Goal: Task Accomplishment & Management: Manage account settings

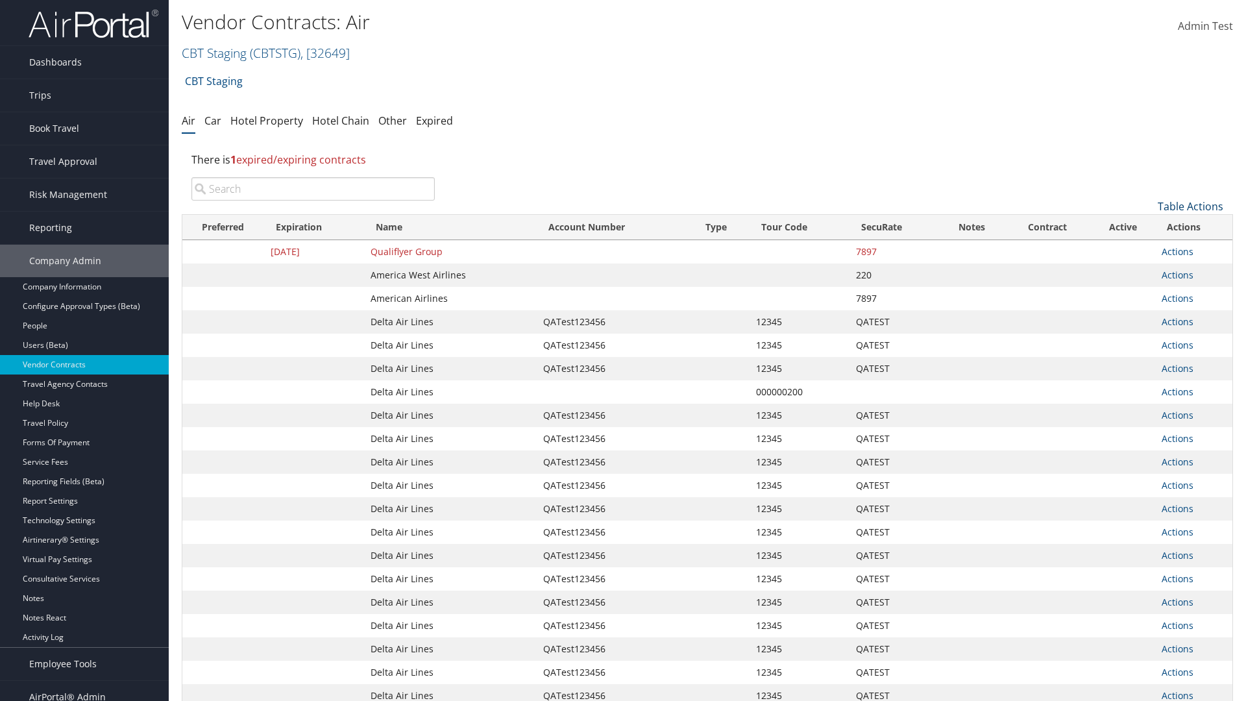
click at [1190, 206] on link "Table Actions" at bounding box center [1190, 206] width 66 height 14
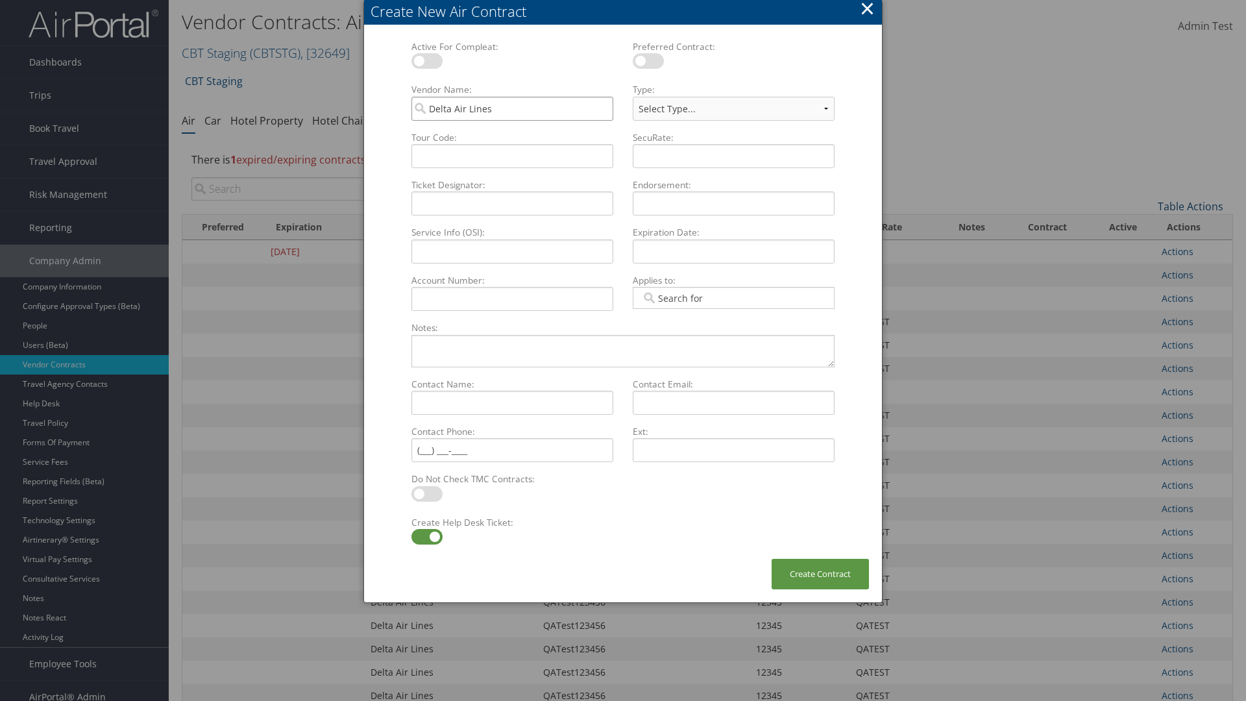
type input "Delta Air Lines"
select select "[object Object]"
type input "QATest123456"
type input "12345"
type input "QATEST"
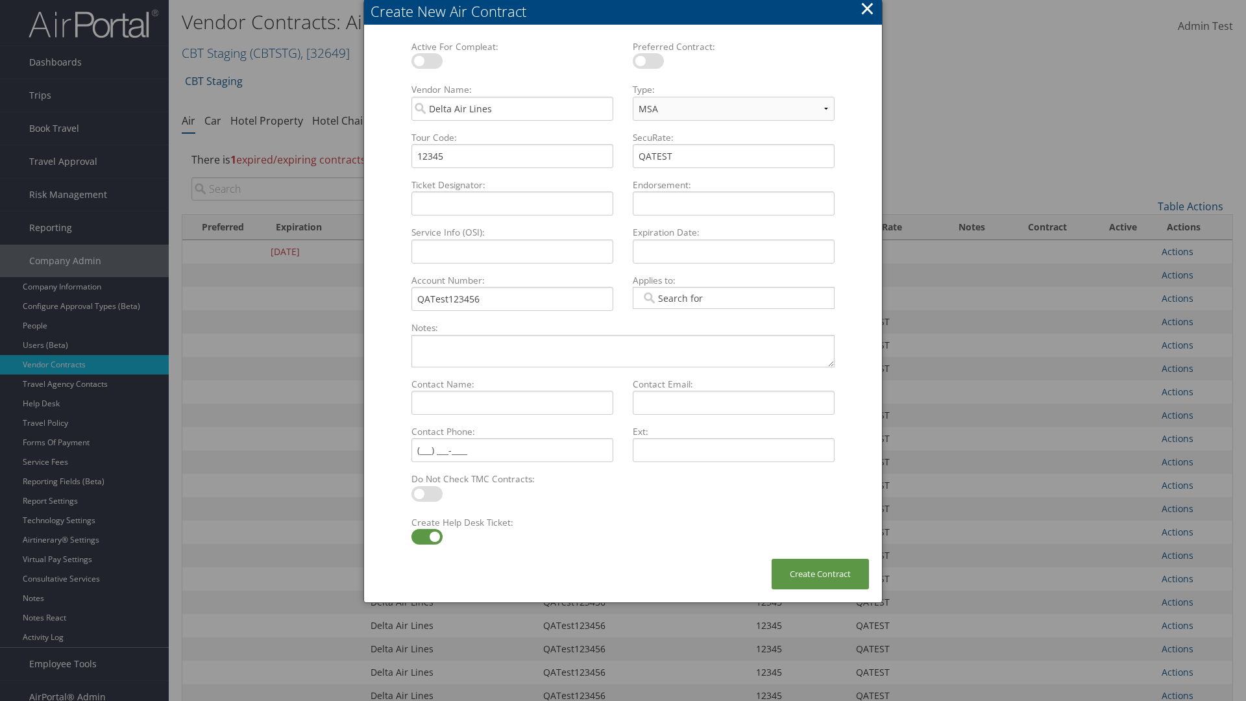
click at [426, 537] on label at bounding box center [426, 537] width 31 height 16
click at [426, 537] on input "checkbox" at bounding box center [422, 539] width 8 height 8
checkbox input "false"
click at [820, 574] on button "Create Contract" at bounding box center [819, 574] width 97 height 30
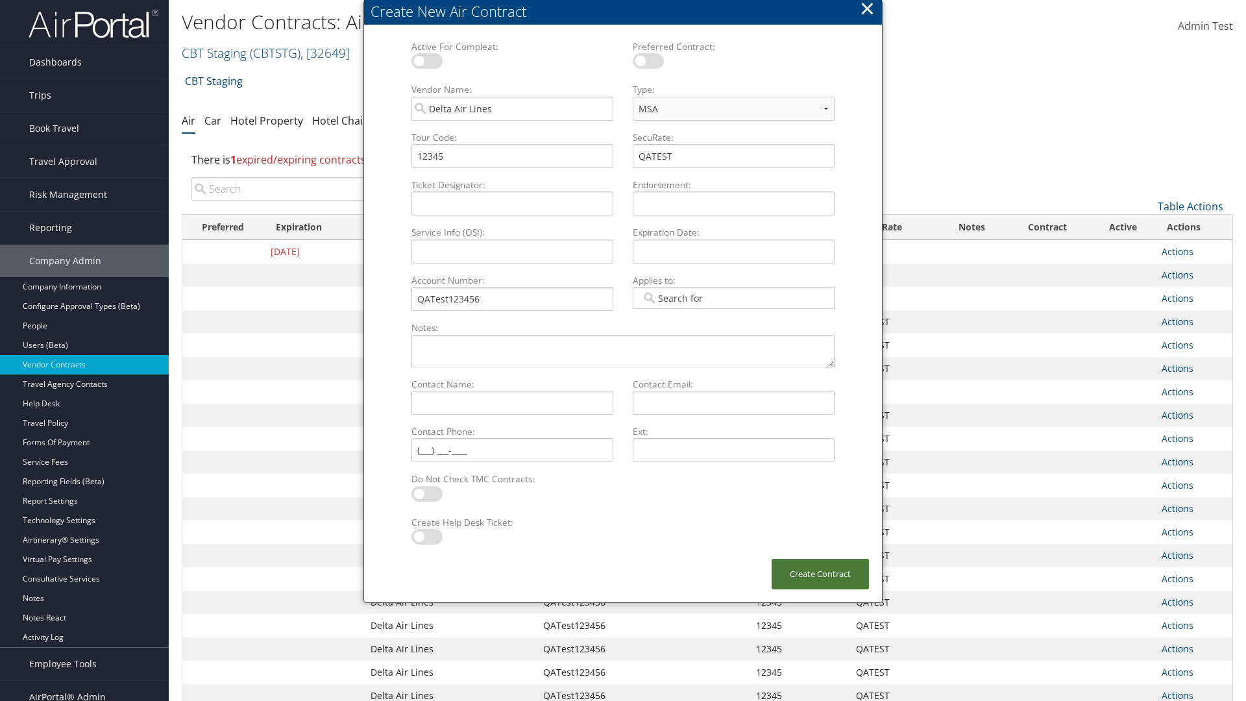
scroll to position [146, 0]
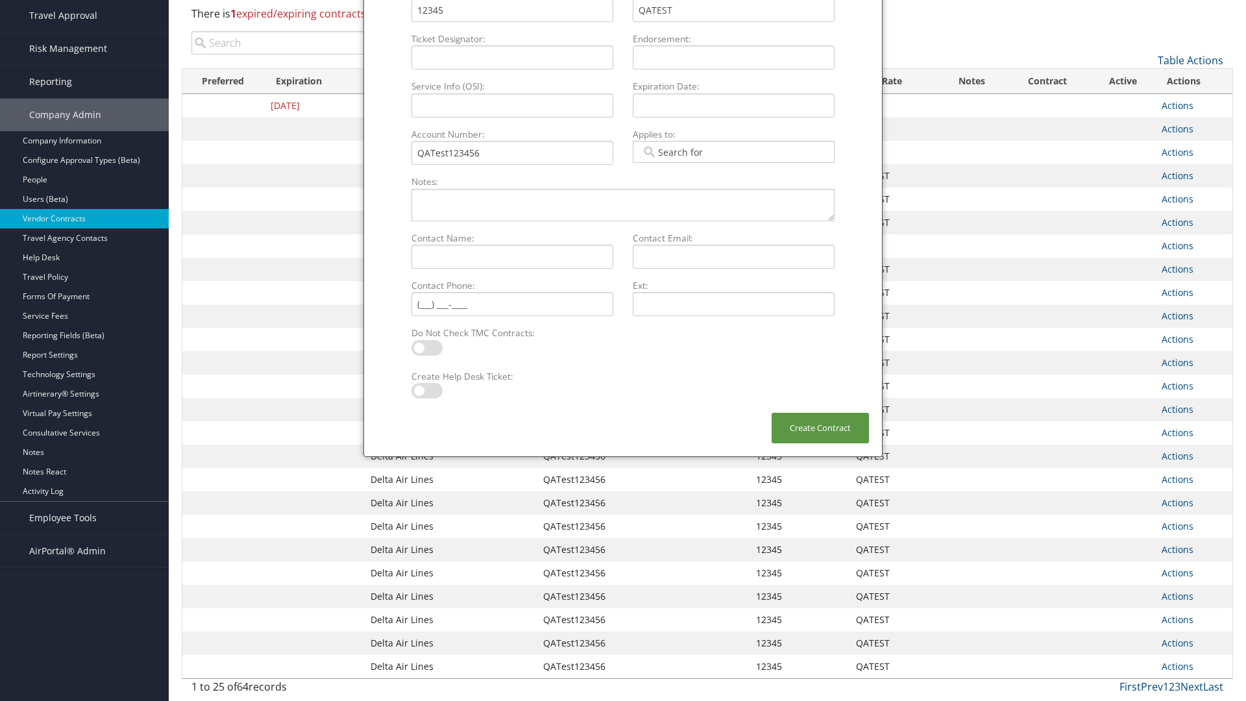
click at [313, 43] on input "search" at bounding box center [312, 42] width 243 height 23
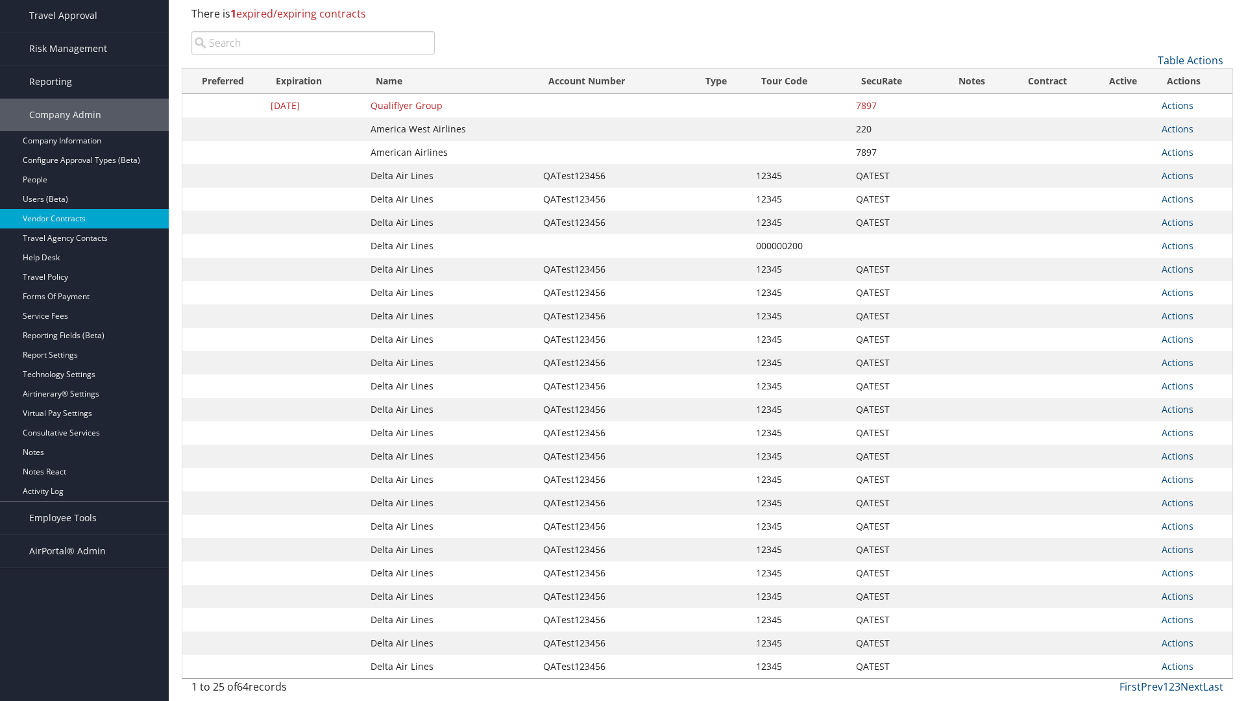
type input "QATest123456"
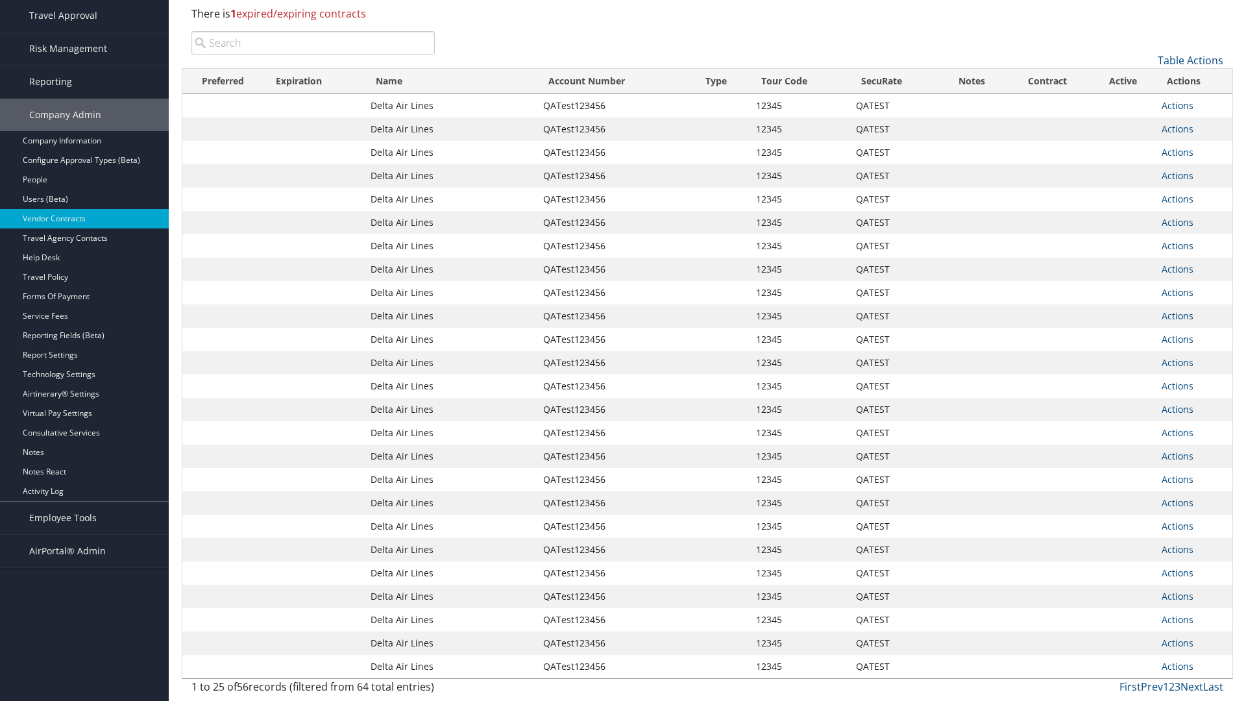
click at [313, 43] on input "search" at bounding box center [312, 42] width 243 height 23
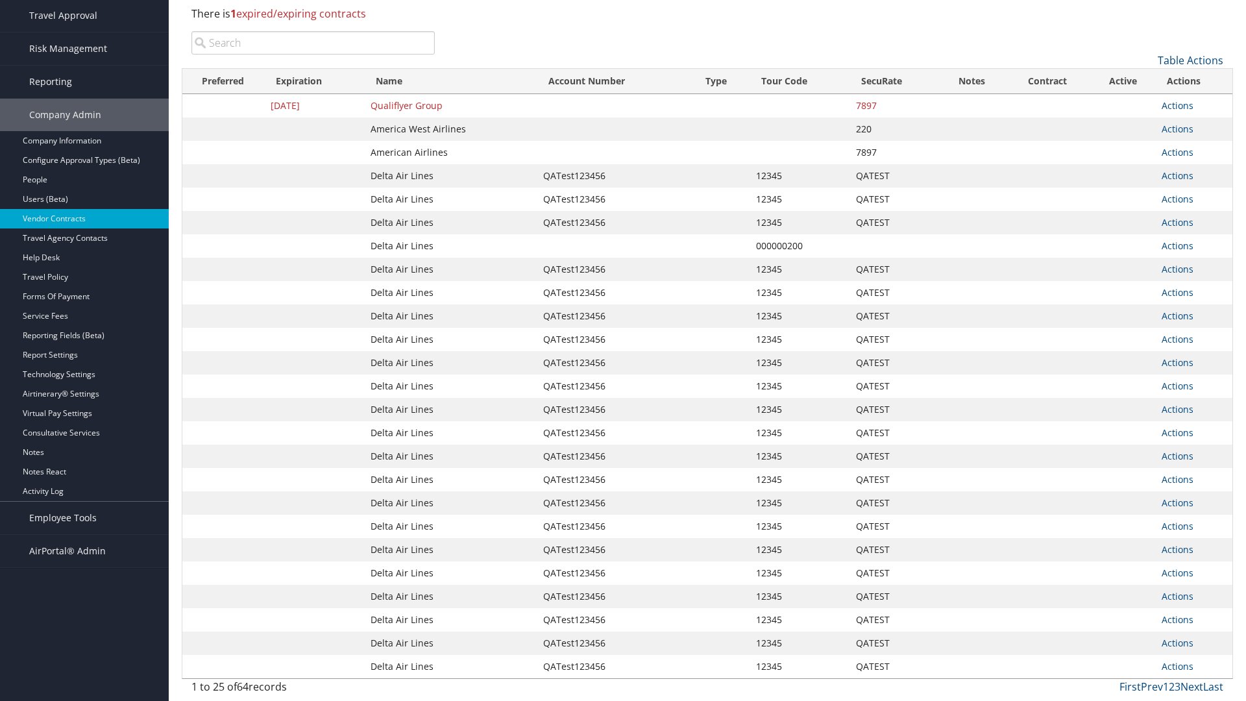
type input "Delta Air Lines"
click at [313, 43] on input "search" at bounding box center [312, 42] width 243 height 23
type input "QATest123456"
click at [313, 43] on input "search" at bounding box center [312, 42] width 243 height 23
type input "12345"
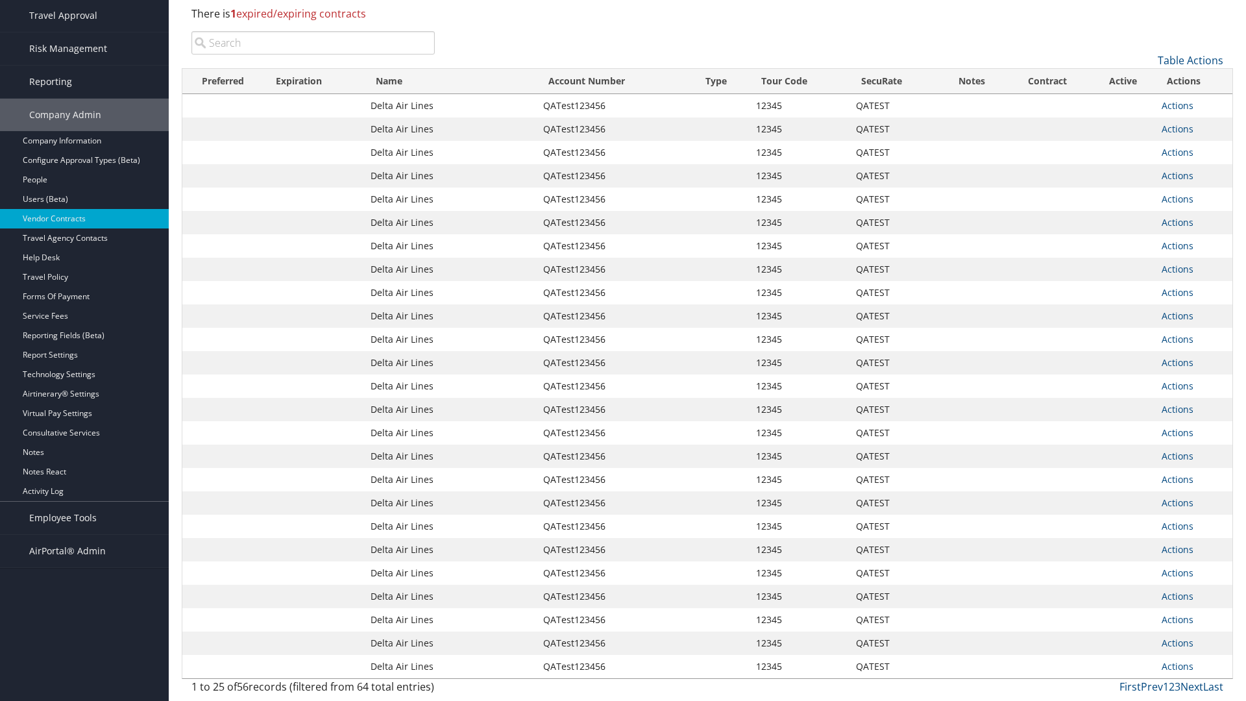
click at [313, 43] on input "search" at bounding box center [312, 42] width 243 height 23
click at [313, 43] on input "QATEST" at bounding box center [312, 42] width 243 height 23
type input "QATest123456"
click at [1177, 105] on link "Actions" at bounding box center [1177, 105] width 32 height 12
click at [1199, 191] on link "Delete" at bounding box center [1199, 191] width 75 height 22
